Goal: Task Accomplishment & Management: Manage account settings

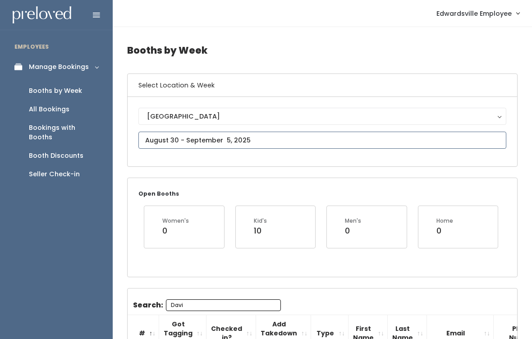
click at [154, 143] on body "EMPLOYEES Manage Bookings Booths by Week All Bookings Bookings with Booths Boot…" at bounding box center [266, 238] width 532 height 476
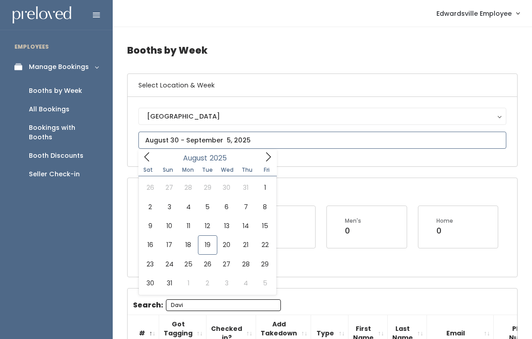
click at [272, 164] on span at bounding box center [268, 157] width 17 height 14
type input "[DATE] to [DATE]"
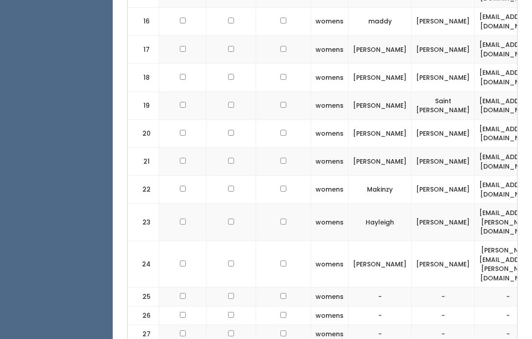
scroll to position [648, 0]
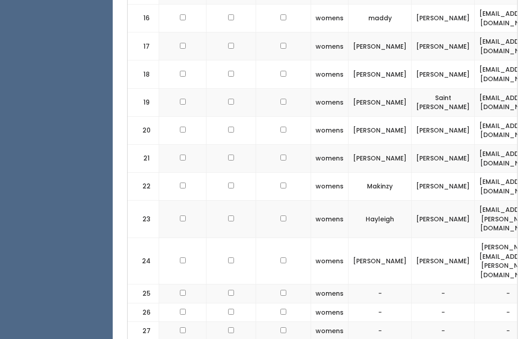
checkbox input "true"
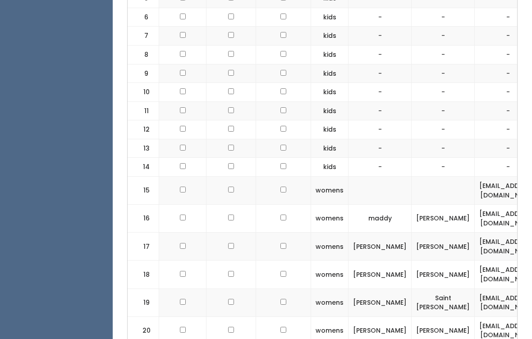
scroll to position [0, 0]
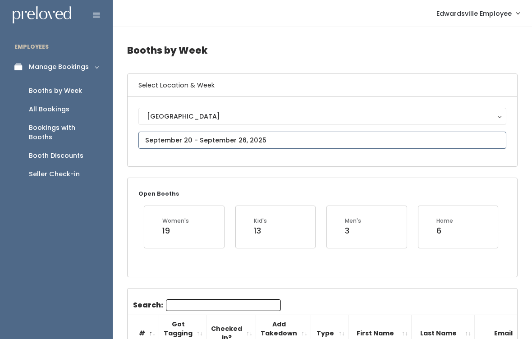
click at [185, 139] on input "text" at bounding box center [322, 140] width 368 height 17
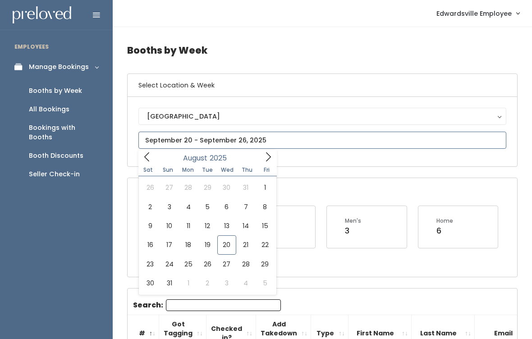
type input "August 16 to August 22"
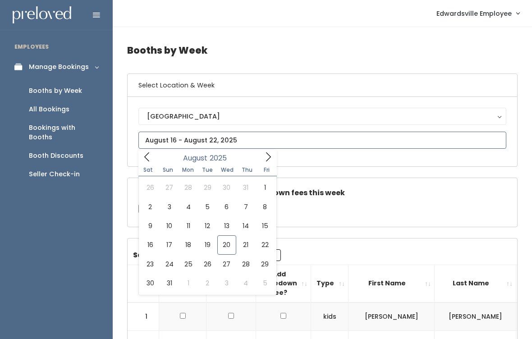
type input "August 23 to August 29"
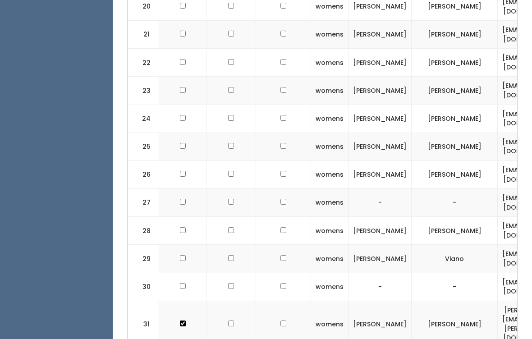
scroll to position [926, 0]
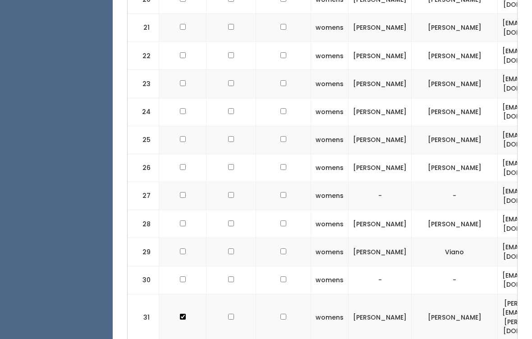
checkbox input "true"
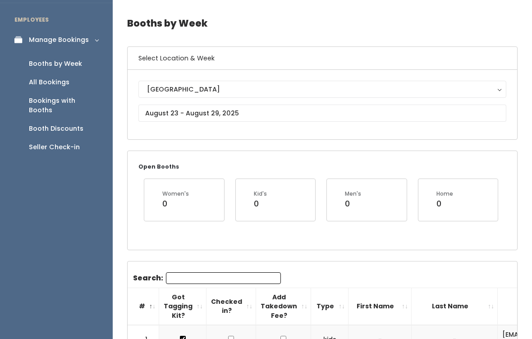
scroll to position [0, 0]
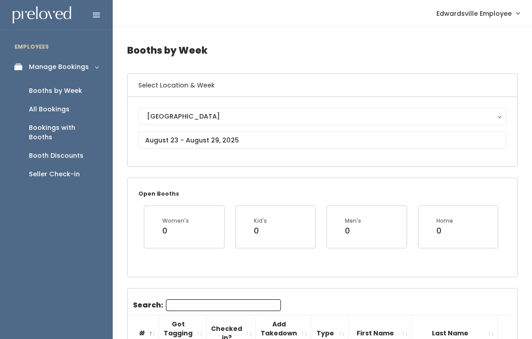
click at [98, 11] on icon at bounding box center [96, 15] width 7 height 8
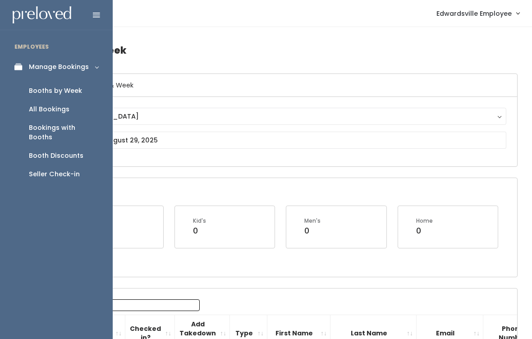
click at [46, 102] on link "All Bookings" at bounding box center [56, 109] width 113 height 18
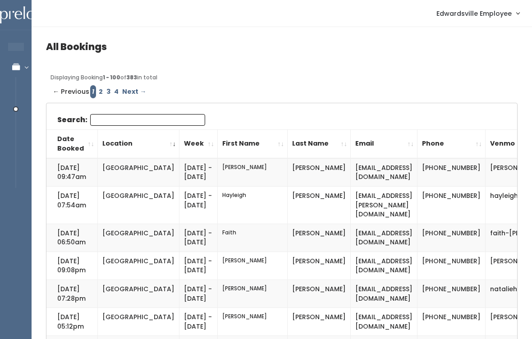
click at [128, 114] on input "Search:" at bounding box center [147, 120] width 115 height 12
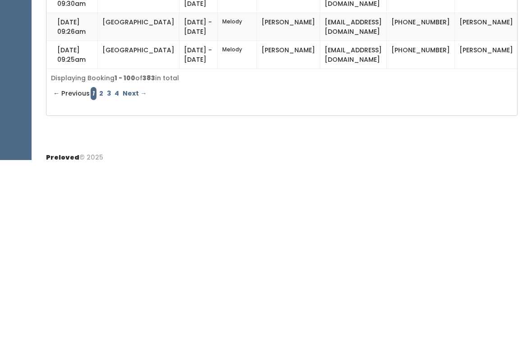
scroll to position [65, 0]
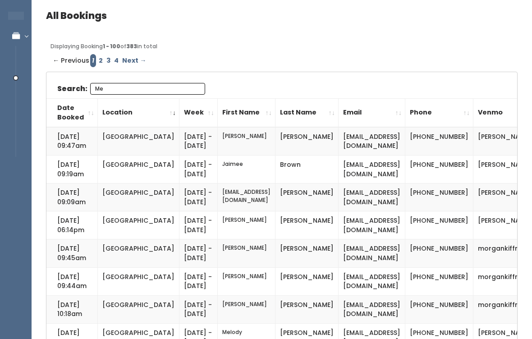
type input "M"
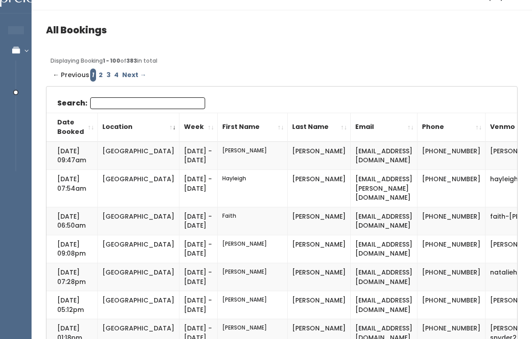
scroll to position [16, 0]
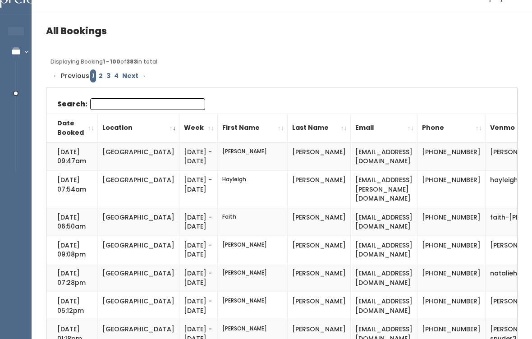
click at [266, 63] on div "Displaying Booking 1 - 100 of 383 in total" at bounding box center [281, 62] width 462 height 8
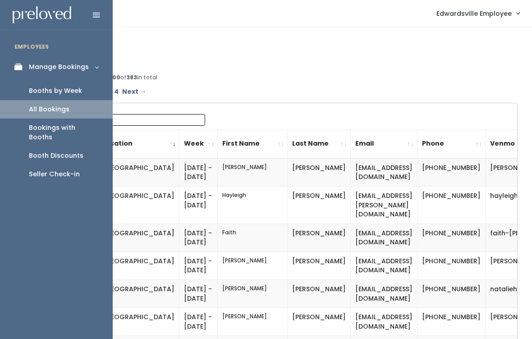
click at [42, 88] on div "Booths by Week" at bounding box center [55, 90] width 53 height 9
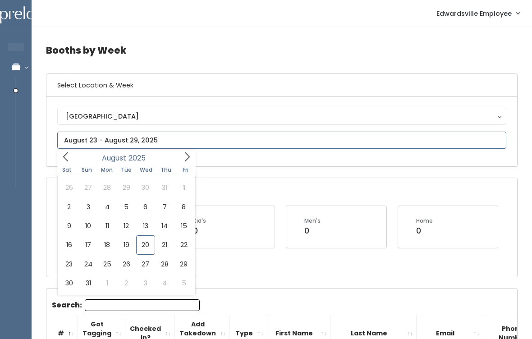
type input "[DATE] to [DATE]"
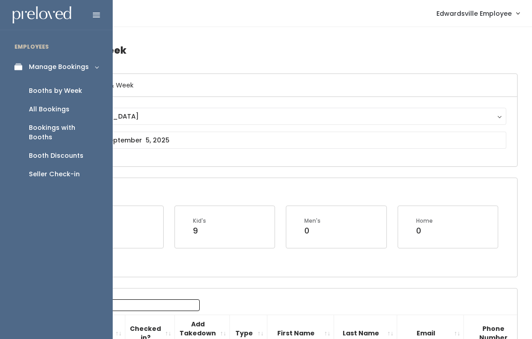
click at [19, 41] on li "EMPLOYEES" at bounding box center [56, 46] width 113 height 19
click at [87, 67] on div "Manage Bookings" at bounding box center [59, 66] width 60 height 9
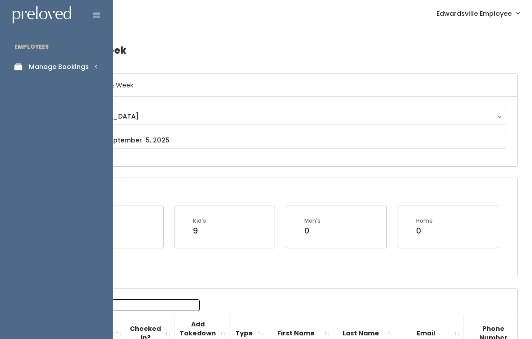
click at [93, 67] on link "Manage Bookings" at bounding box center [56, 67] width 113 height 20
